Goal: Information Seeking & Learning: Check status

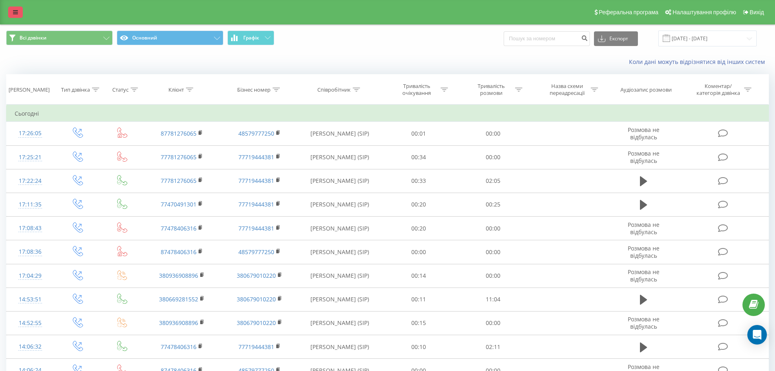
click at [20, 11] on link at bounding box center [15, 12] width 15 height 11
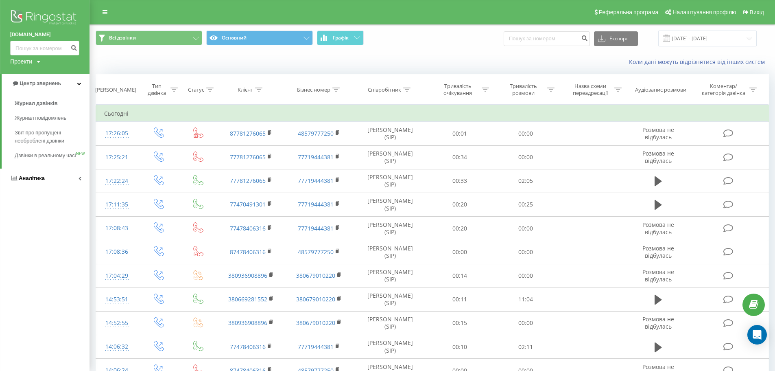
click at [26, 181] on span "Аналiтика" at bounding box center [32, 178] width 26 height 6
click at [30, 104] on span "Аналiтика" at bounding box center [33, 103] width 26 height 6
click at [33, 104] on span "Аналiтика" at bounding box center [32, 103] width 26 height 6
click at [33, 118] on link "Співробітники у реальному часі NEW" at bounding box center [52, 127] width 75 height 23
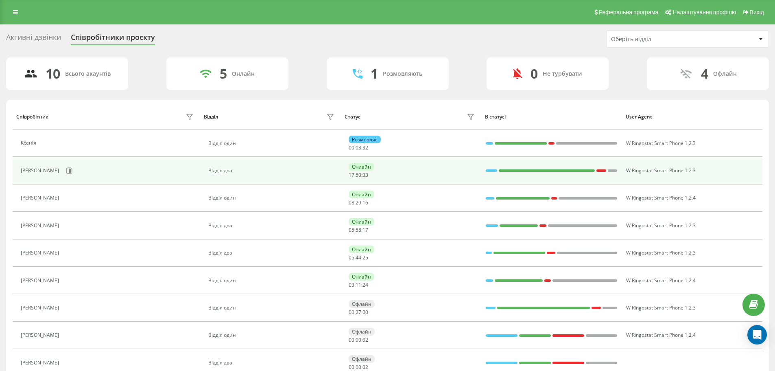
click at [34, 169] on div "[PERSON_NAME]" at bounding box center [41, 171] width 40 height 6
click at [72, 171] on icon at bounding box center [69, 170] width 7 height 7
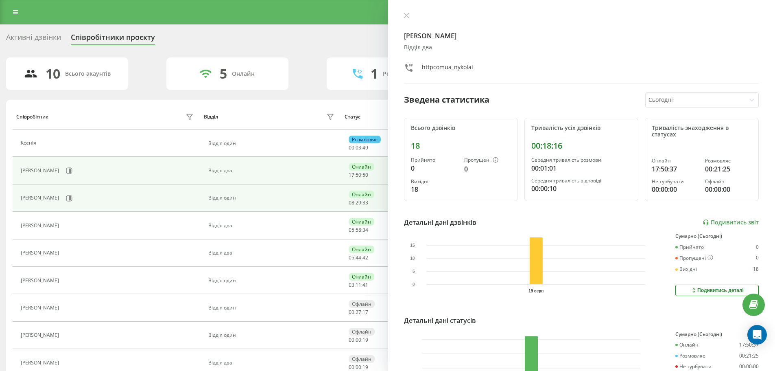
click at [68, 205] on div "[PERSON_NAME]" at bounding box center [108, 198] width 175 height 14
click at [71, 199] on icon at bounding box center [70, 198] width 2 height 4
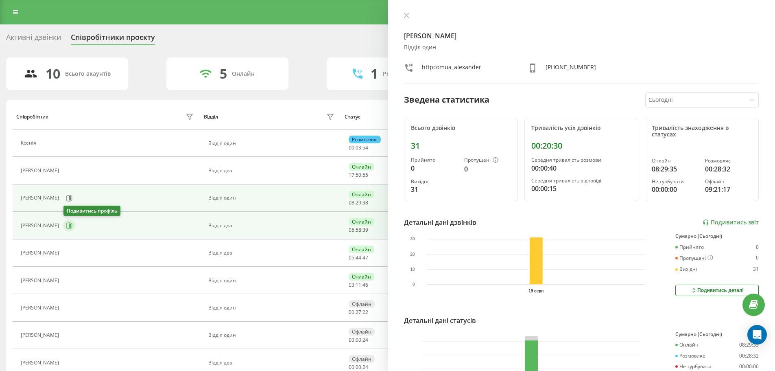
click at [70, 222] on icon at bounding box center [69, 225] width 7 height 7
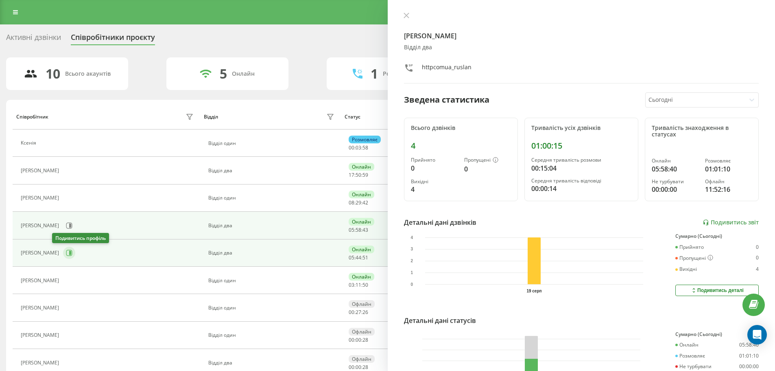
click at [66, 254] on icon at bounding box center [69, 253] width 6 height 6
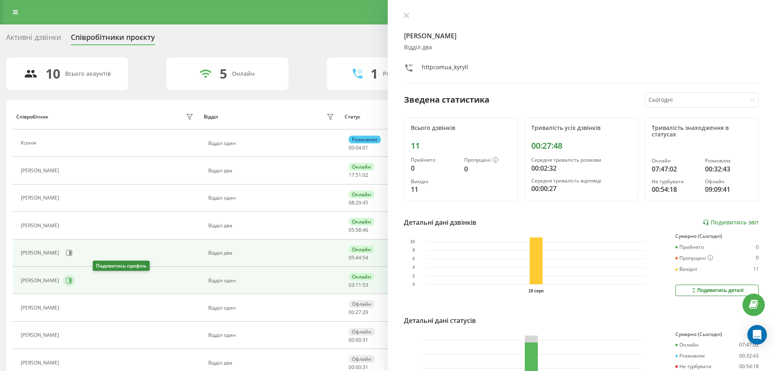
click at [72, 281] on icon at bounding box center [69, 280] width 7 height 7
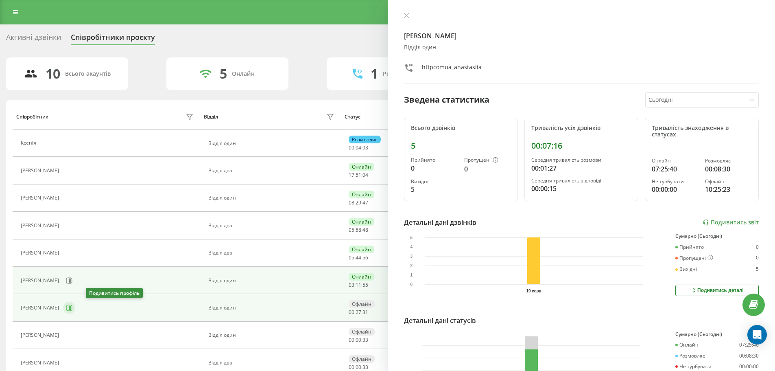
click at [72, 308] on icon at bounding box center [69, 308] width 6 height 6
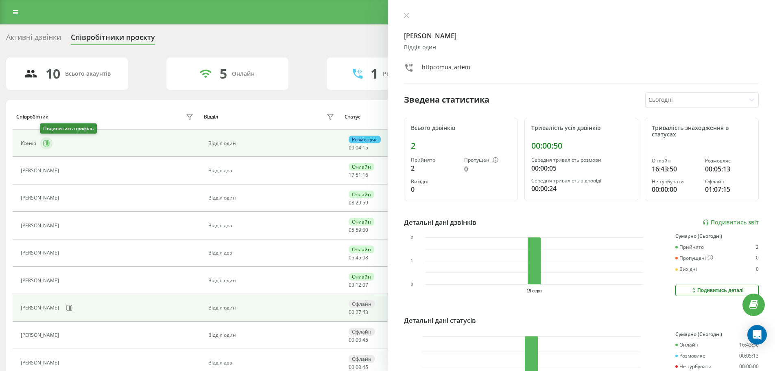
click at [40, 144] on button at bounding box center [46, 143] width 12 height 12
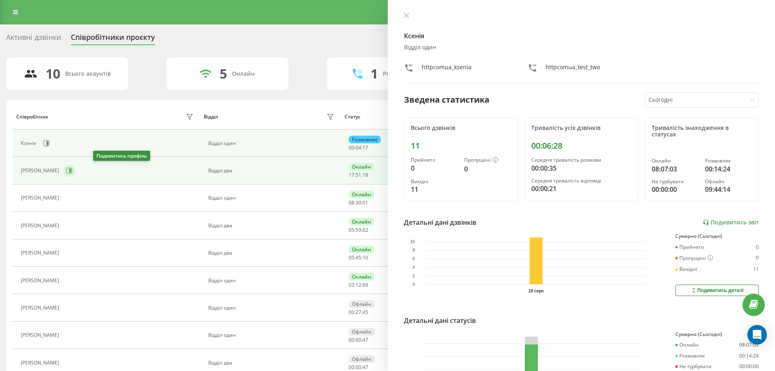
click at [72, 170] on icon at bounding box center [69, 170] width 7 height 7
